Goal: Information Seeking & Learning: Learn about a topic

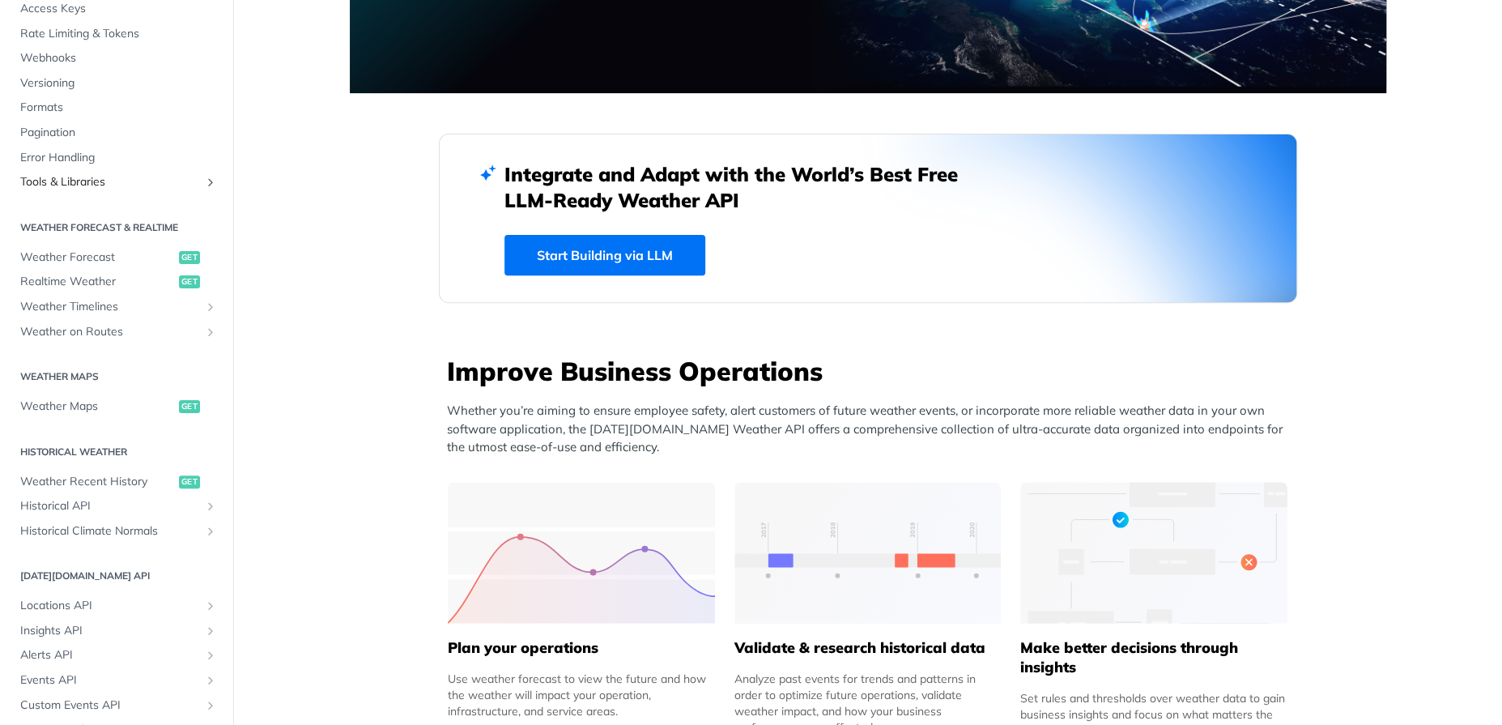
scroll to position [154, 0]
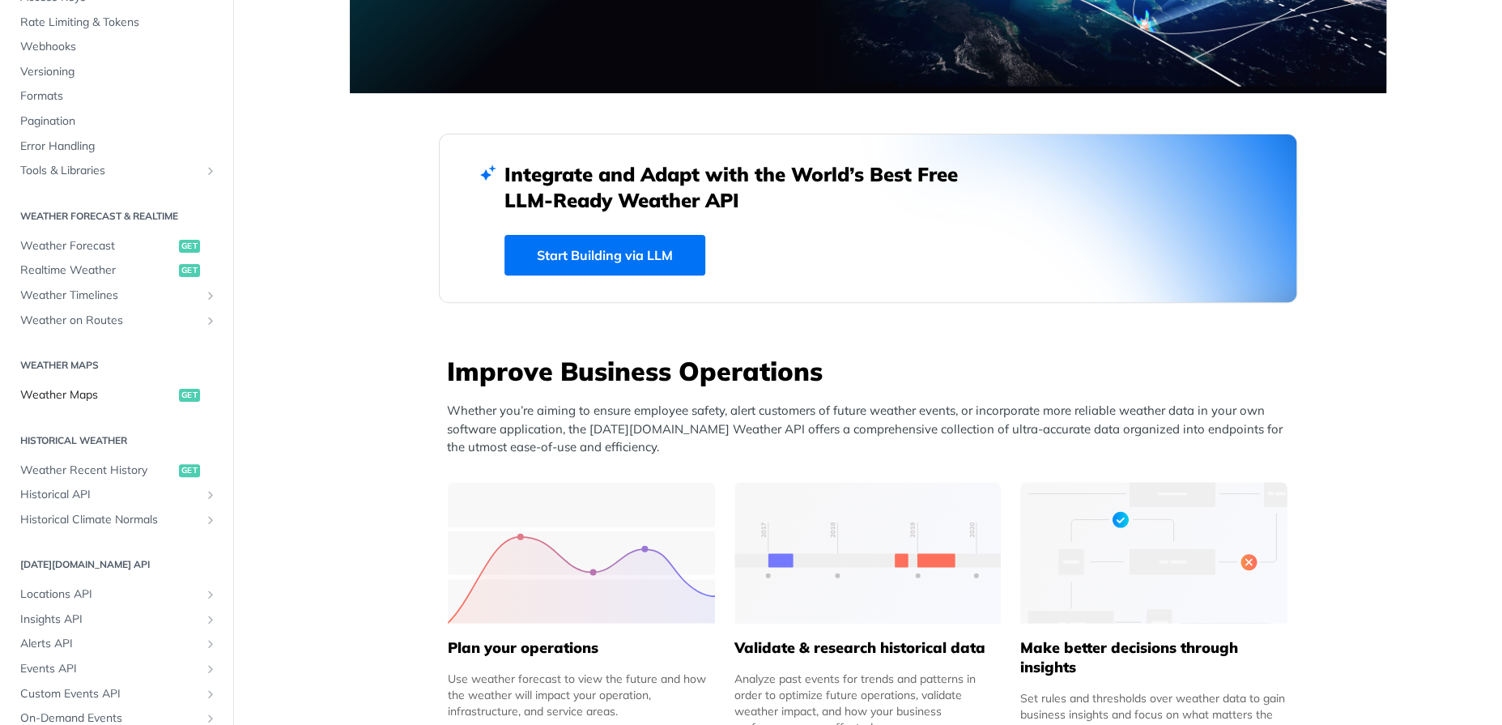
click at [100, 397] on span "Weather Maps" at bounding box center [97, 395] width 155 height 16
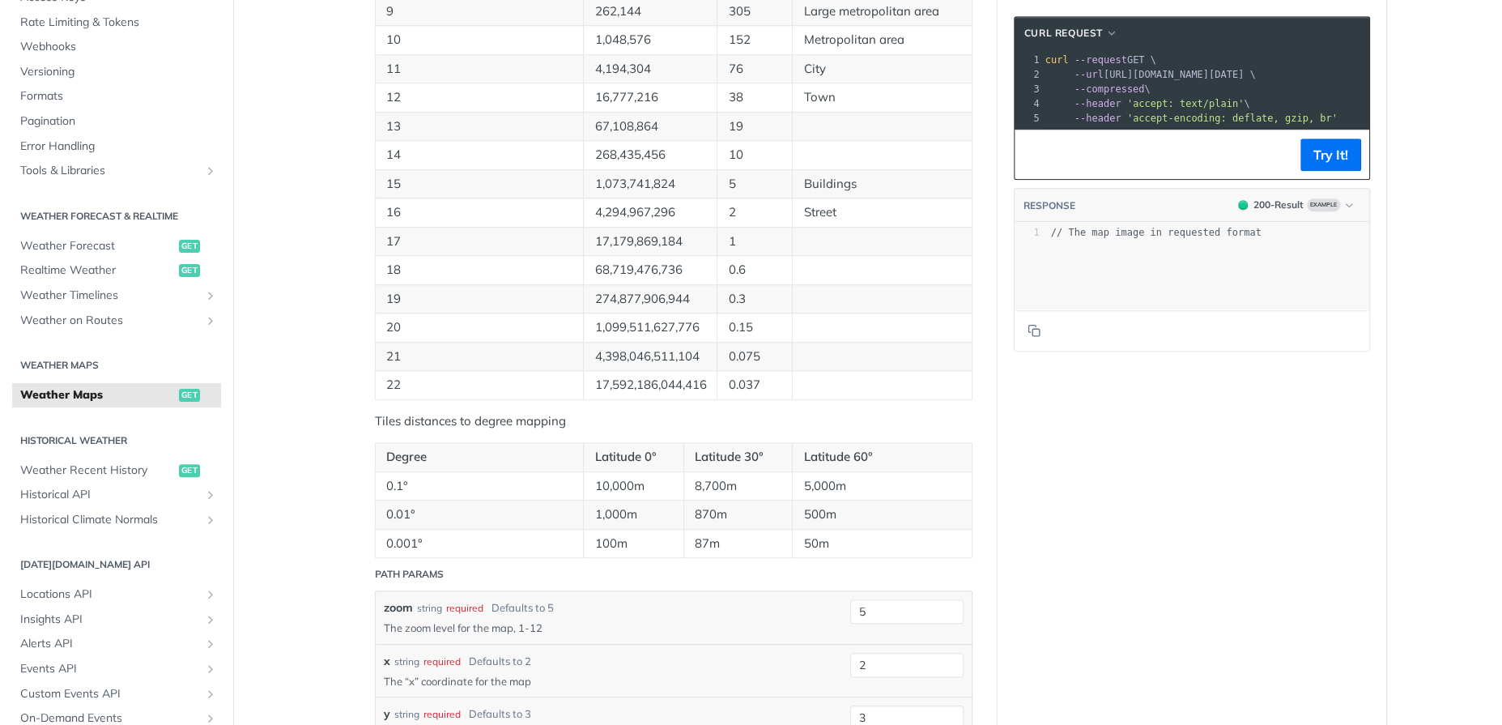
scroll to position [972, 0]
click at [503, 196] on td "15" at bounding box center [479, 181] width 209 height 29
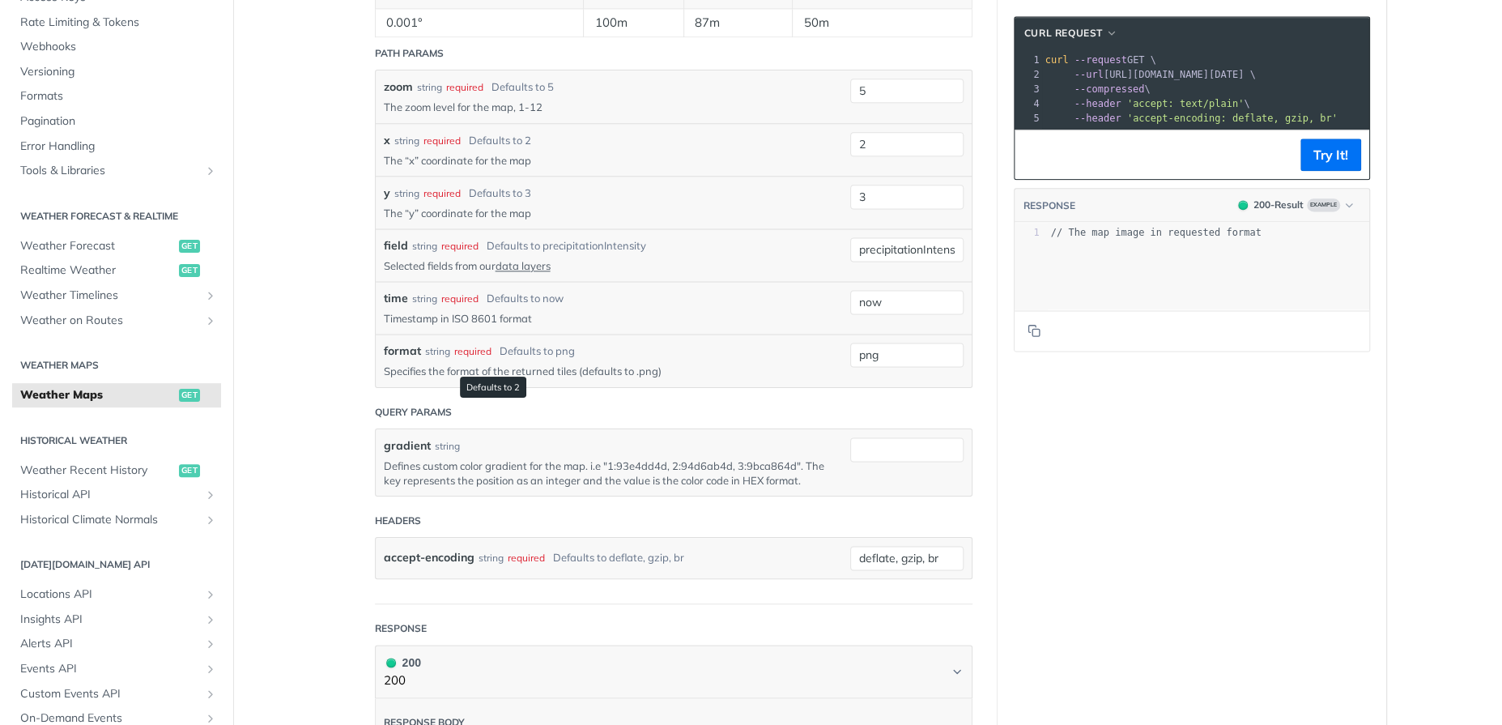
scroll to position [1507, 0]
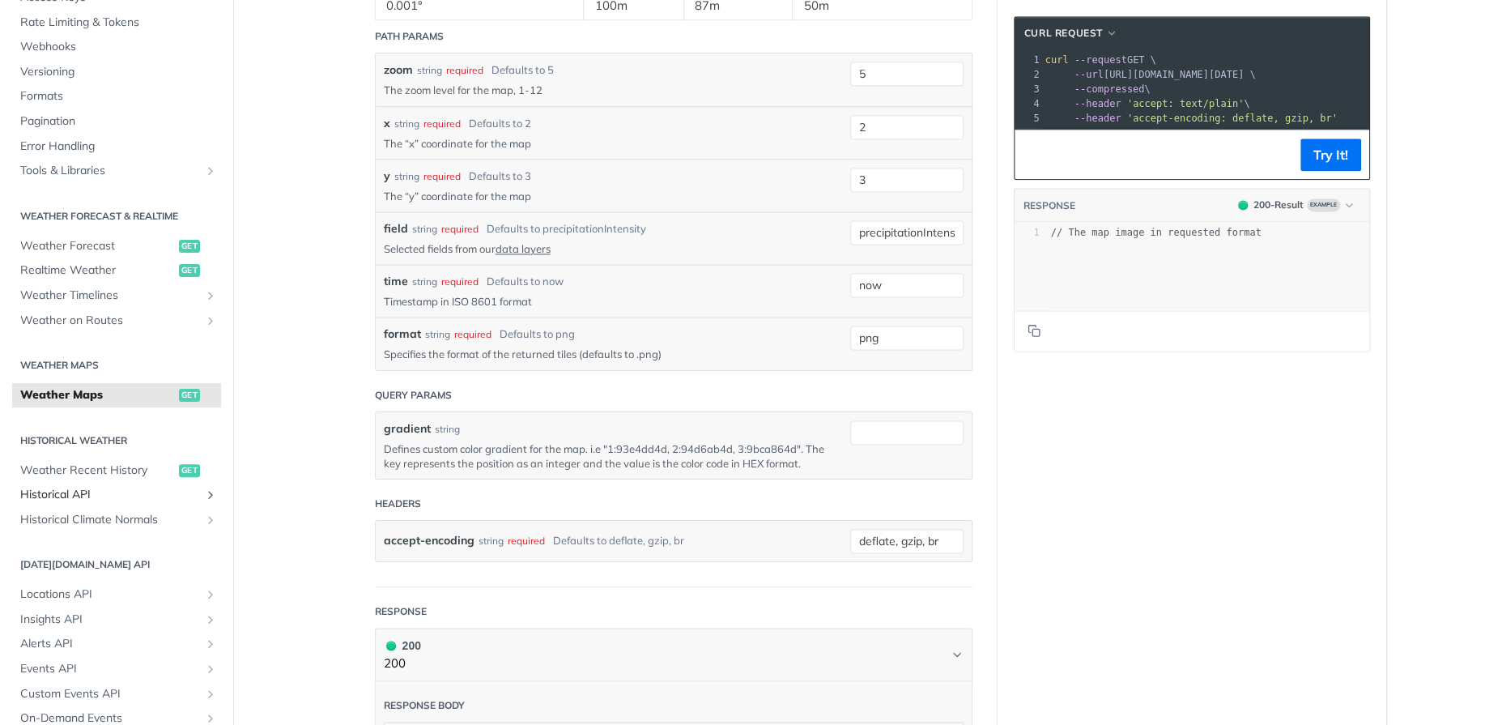
click at [133, 491] on span "Historical API" at bounding box center [110, 495] width 180 height 16
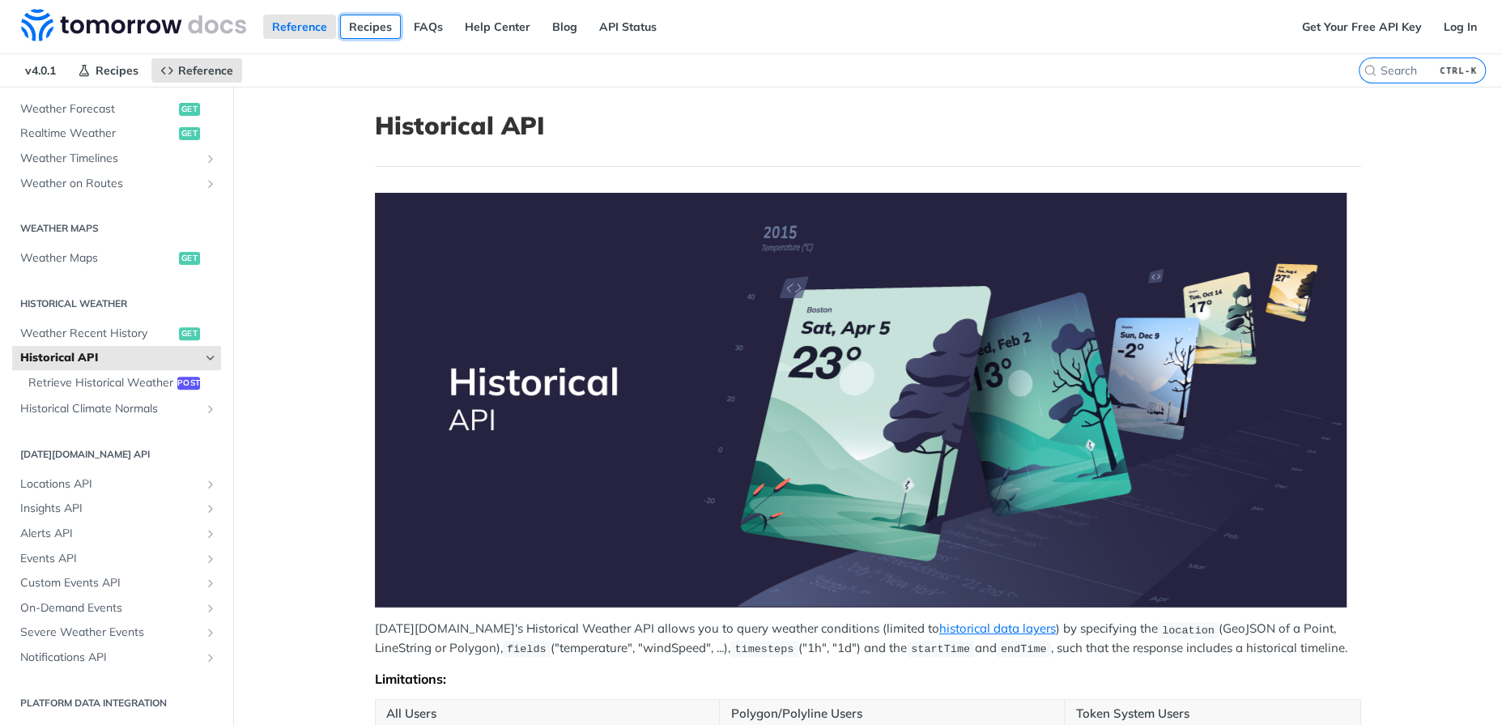
click at [364, 24] on link "Recipes" at bounding box center [370, 27] width 61 height 24
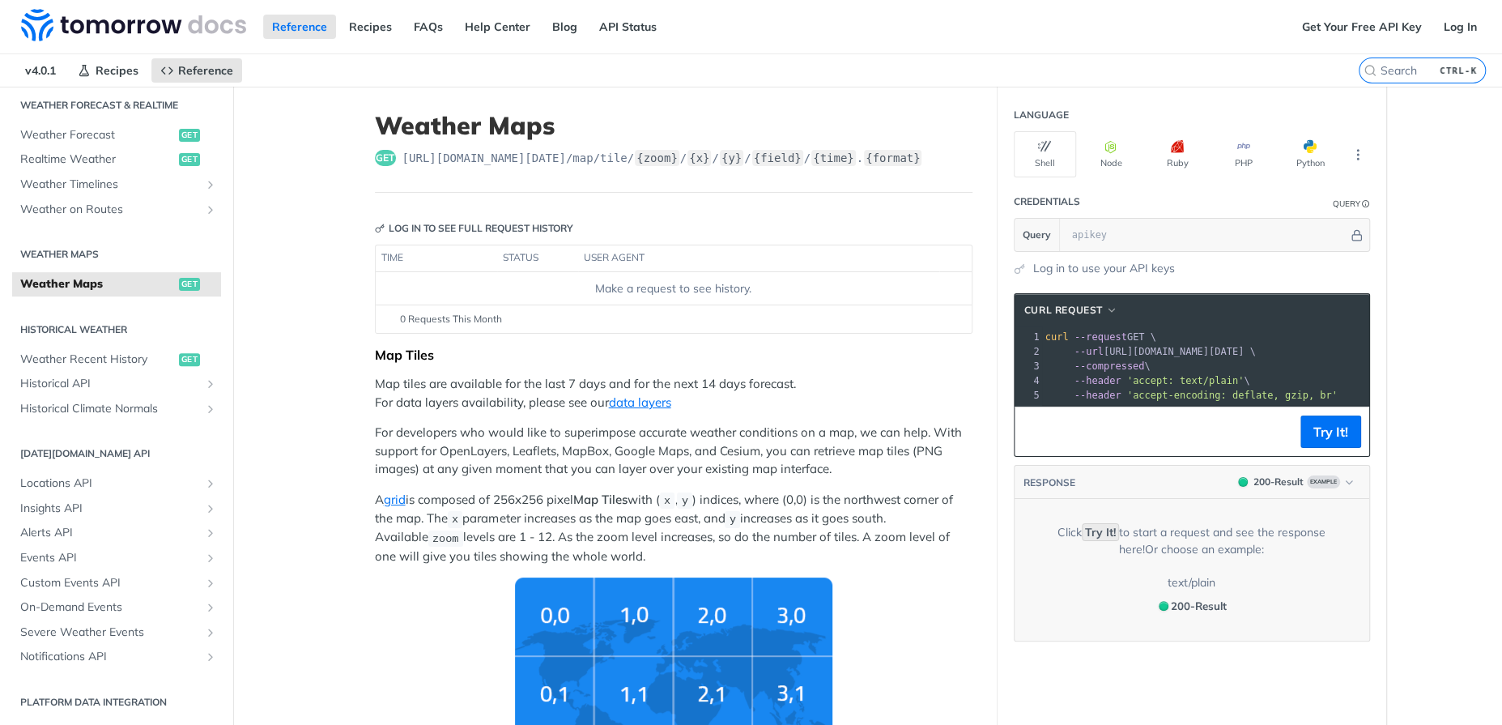
scroll to position [351, 0]
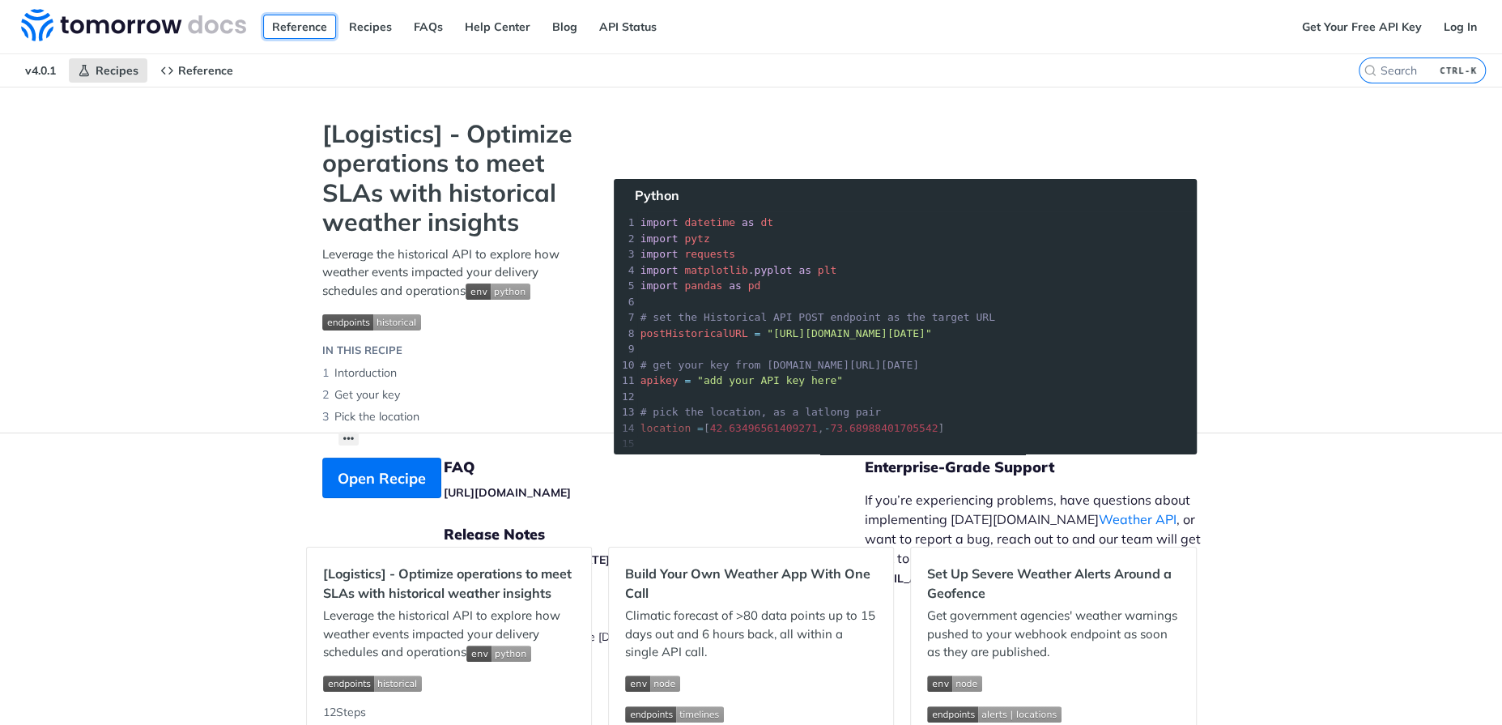
click at [291, 30] on link "Reference" at bounding box center [299, 27] width 73 height 24
